Goal: Task Accomplishment & Management: Use online tool/utility

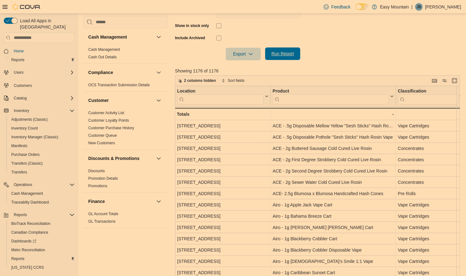
scroll to position [125, 0]
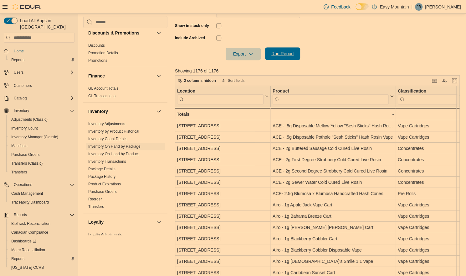
click at [279, 58] on span "Run Report" at bounding box center [283, 53] width 28 height 13
click at [244, 49] on span "Export" at bounding box center [244, 53] width 28 height 13
click at [239, 68] on span "Export to Excel" at bounding box center [244, 66] width 28 height 5
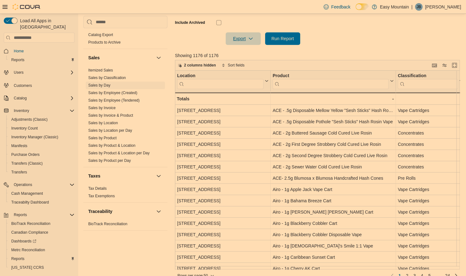
scroll to position [204, 0]
click at [107, 85] on link "Sales by Day" at bounding box center [99, 85] width 22 height 4
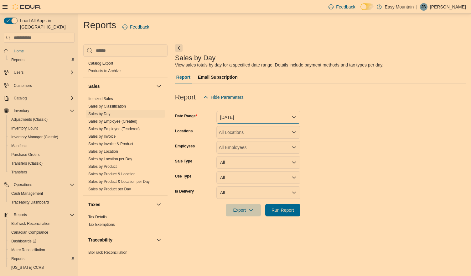
click at [268, 113] on button "[DATE]" at bounding box center [258, 117] width 84 height 13
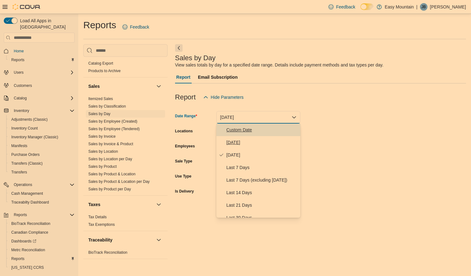
drag, startPoint x: 263, startPoint y: 132, endPoint x: 265, endPoint y: 141, distance: 8.3
click at [265, 141] on div "Custom Date [DATE] [DATE] Last 7 Days Last 7 Days (excluding [DATE]) Last 14 Da…" at bounding box center [258, 170] width 84 height 94
click at [265, 141] on span "[DATE]" at bounding box center [261, 142] width 71 height 8
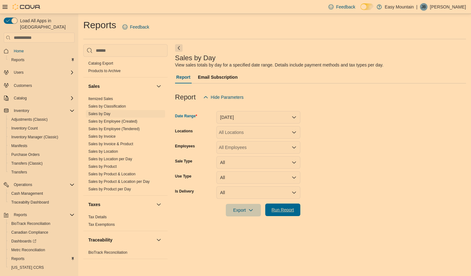
click at [272, 210] on span "Run Report" at bounding box center [282, 209] width 23 height 6
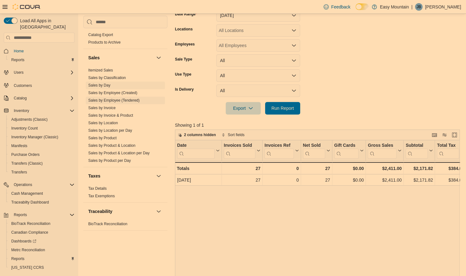
click at [125, 101] on span "Sales by Employee (Tendered)" at bounding box center [113, 100] width 51 height 5
click at [139, 99] on link "Sales by Employee (Tendered)" at bounding box center [113, 100] width 51 height 4
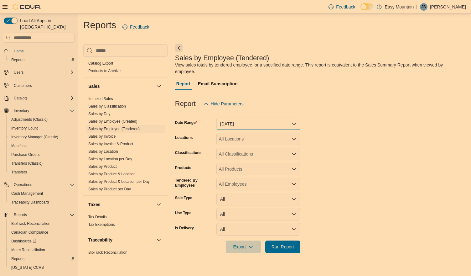
click at [241, 121] on button "[DATE]" at bounding box center [258, 123] width 84 height 13
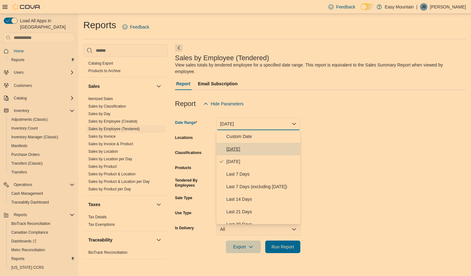
click at [241, 148] on span "[DATE]" at bounding box center [261, 149] width 71 height 8
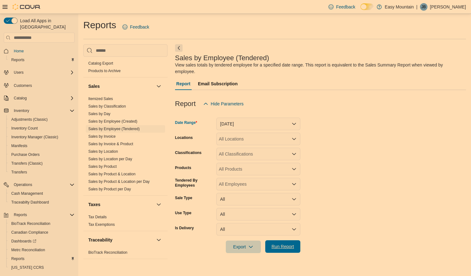
click at [289, 250] on span "Run Report" at bounding box center [283, 246] width 28 height 13
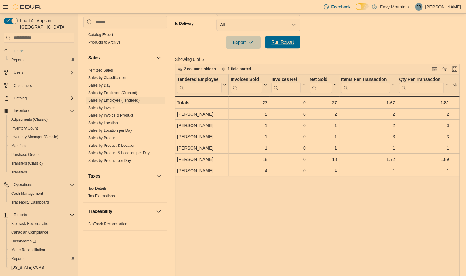
click at [280, 44] on span "Run Report" at bounding box center [282, 42] width 23 height 6
